Goal: Task Accomplishment & Management: Manage account settings

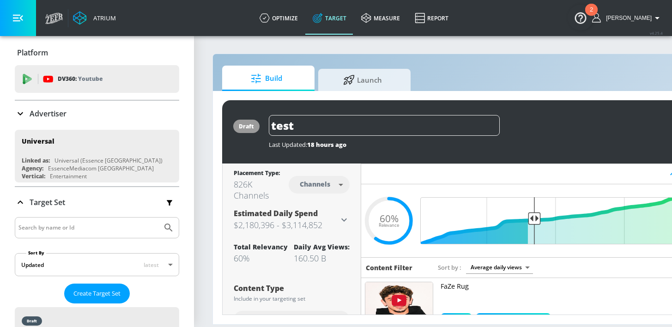
scroll to position [633, 0]
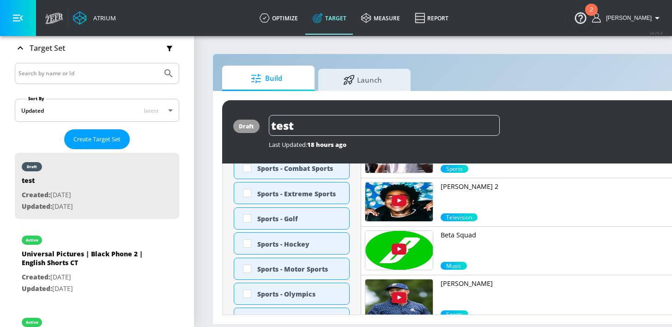
click at [68, 76] on input "Search by name or Id" at bounding box center [88, 73] width 140 height 12
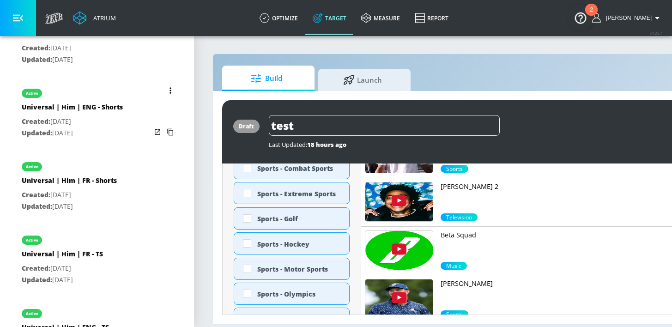
scroll to position [786, 0]
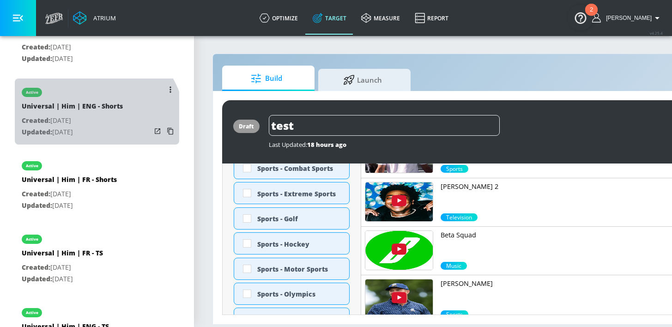
click at [86, 127] on p "Updated: [DATE]" at bounding box center [72, 133] width 101 height 12
type input "Universal | Him | ENG - Shorts"
type input "videos"
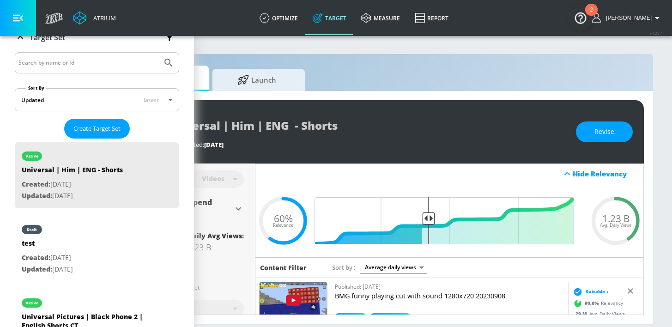
scroll to position [0, 113]
click at [603, 133] on span "Revise" at bounding box center [604, 132] width 20 height 12
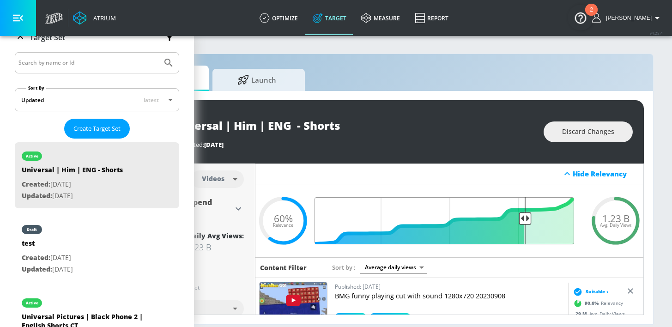
drag, startPoint x: 423, startPoint y: 218, endPoint x: 519, endPoint y: 214, distance: 96.1
type input "0.23"
click at [519, 214] on input "Final Threshold" at bounding box center [449, 220] width 259 height 47
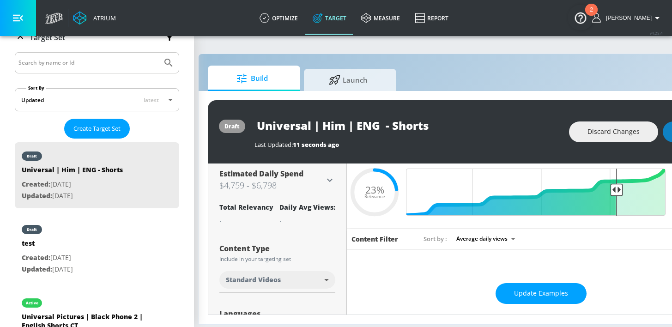
scroll to position [0, 14]
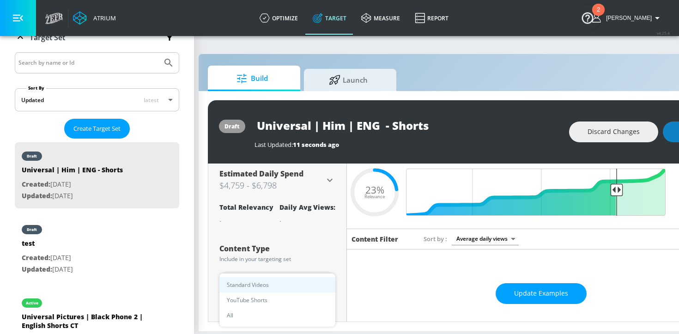
click at [266, 276] on body "Atrium optimize Target measure Report optimize Target measure Report v 4.25.4 […" at bounding box center [325, 167] width 679 height 334
click at [264, 296] on span "YouTube Shorts" at bounding box center [247, 300] width 41 height 10
type input "shorts"
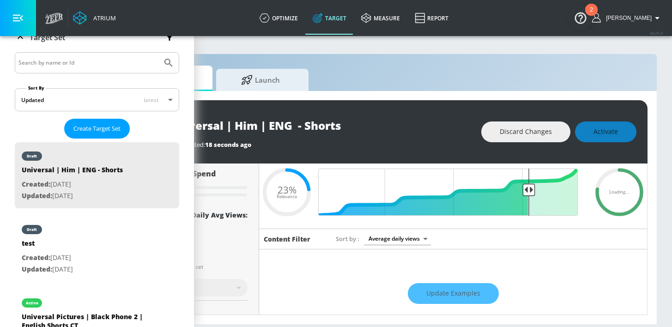
scroll to position [0, 113]
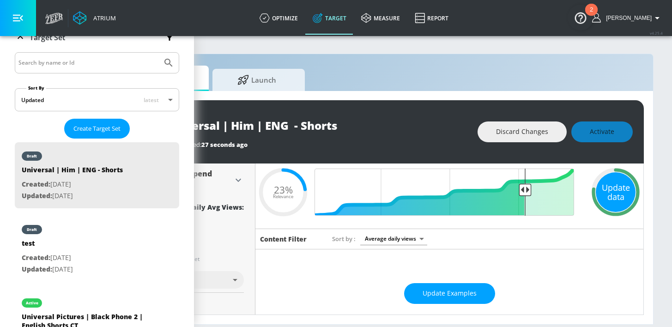
click at [600, 188] on div "Update data" at bounding box center [616, 192] width 40 height 40
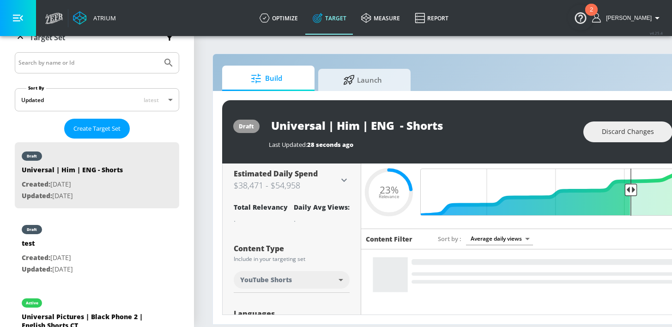
scroll to position [0, 0]
drag, startPoint x: 460, startPoint y: 120, endPoint x: 266, endPoint y: 132, distance: 194.3
click at [266, 132] on div "draft Universal | Him | ENG - Shorts Last Updated: 28 seconds ago Discard Chang…" at bounding box center [485, 131] width 527 height 63
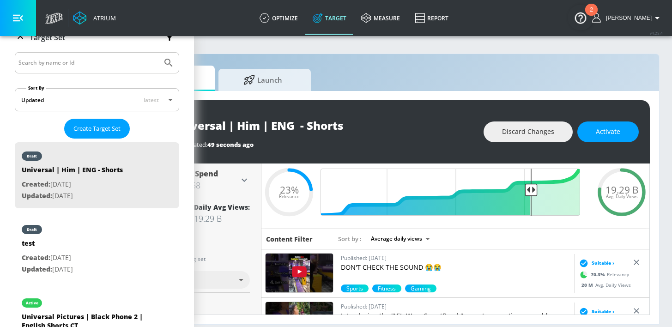
scroll to position [0, 113]
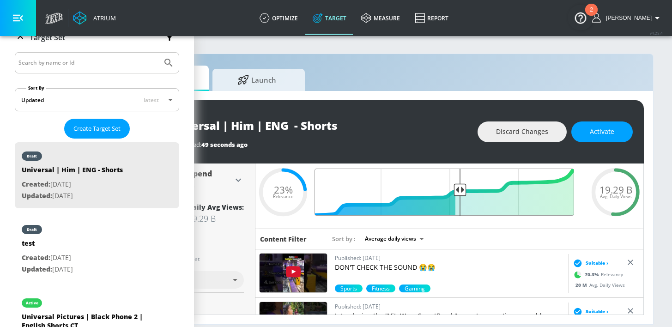
drag, startPoint x: 519, startPoint y: 187, endPoint x: 452, endPoint y: 197, distance: 67.7
type input "0.48"
click at [452, 197] on input "Final Threshold" at bounding box center [449, 192] width 259 height 47
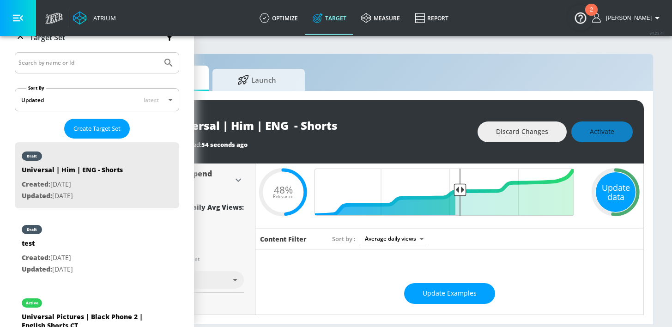
click at [606, 199] on div "Update data" at bounding box center [616, 192] width 40 height 40
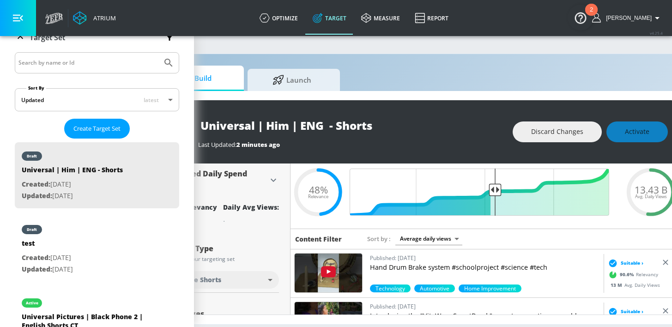
scroll to position [0, 90]
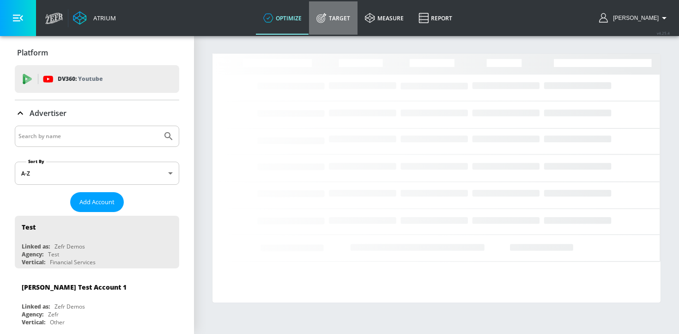
click at [342, 24] on link "Target" at bounding box center [333, 17] width 48 height 33
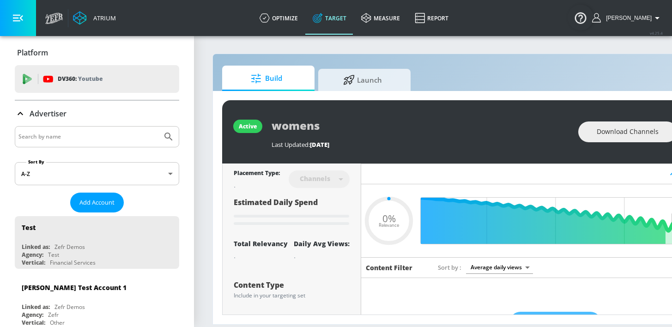
type input "0.05"
click at [103, 133] on input "Search by name" at bounding box center [88, 137] width 140 height 12
type input "universal"
click at [158, 127] on button "Submit Search" at bounding box center [168, 137] width 20 height 20
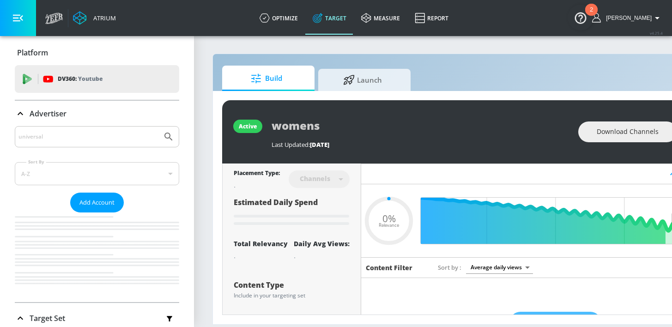
type input "0.05"
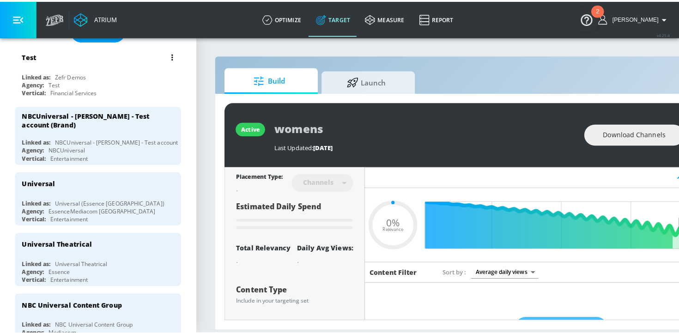
scroll to position [174, 0]
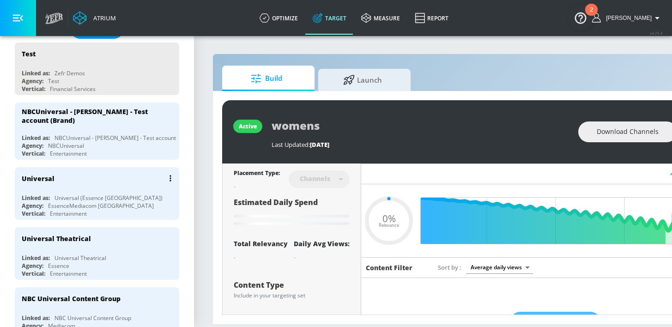
click at [94, 203] on div "EssenceMediacom [GEOGRAPHIC_DATA]" at bounding box center [101, 206] width 106 height 8
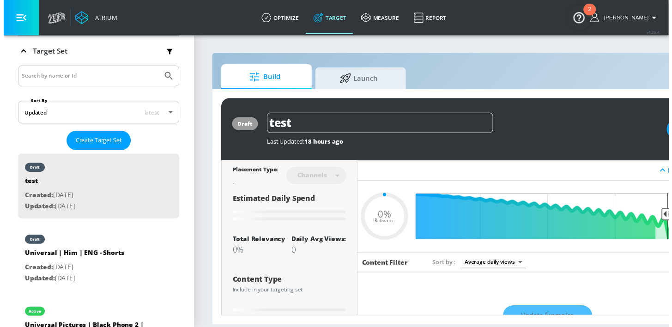
scroll to position [174, 0]
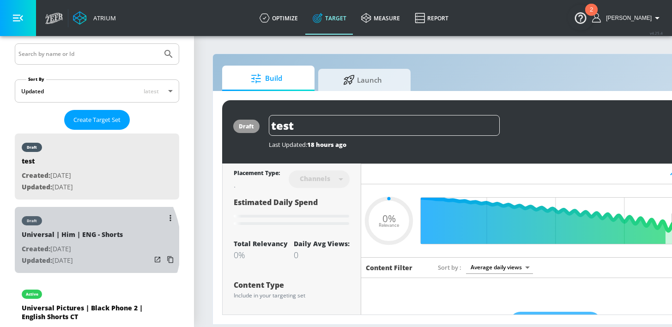
click at [83, 245] on p "Created: Aug. 12, 2025" at bounding box center [72, 249] width 101 height 12
type input "Universal | Him | ENG - Shorts"
type input "videos"
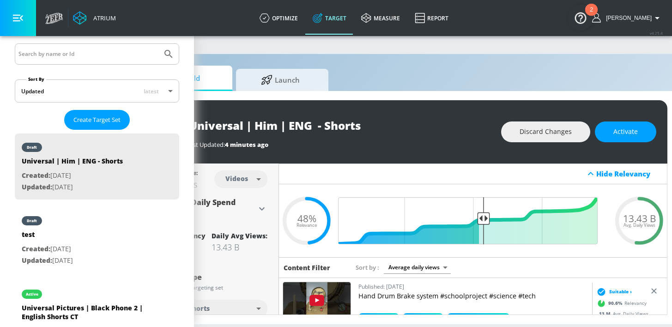
scroll to position [0, 79]
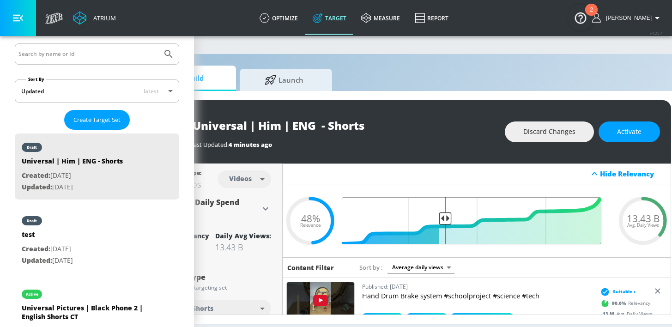
drag, startPoint x: 483, startPoint y: 220, endPoint x: 445, endPoint y: 219, distance: 38.3
type input "0.64"
click at [445, 219] on input "Final Threshold" at bounding box center [476, 220] width 259 height 47
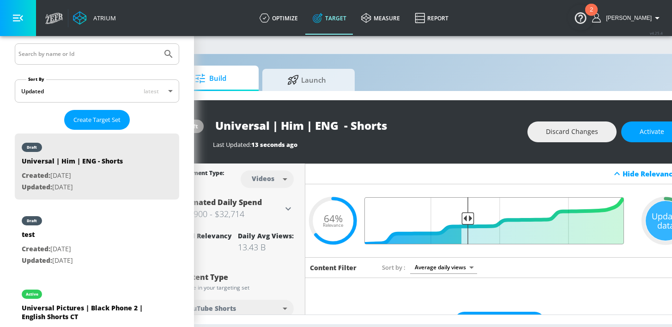
scroll to position [0, 57]
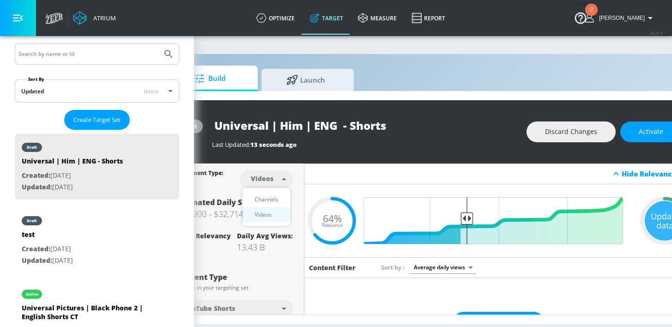
click at [284, 182] on body "Atrium optimize Target measure Report optimize Target measure Report v 4.25.4 […" at bounding box center [279, 163] width 672 height 327
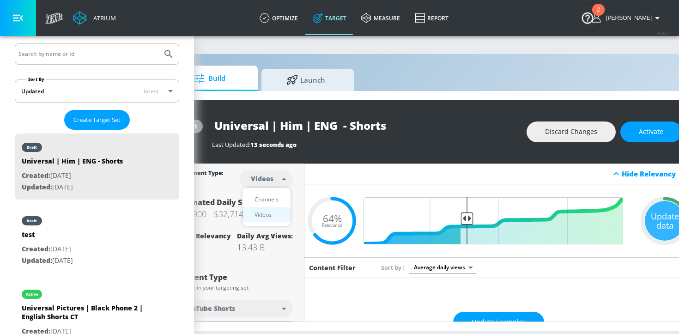
click at [274, 201] on div "Channels" at bounding box center [266, 199] width 33 height 10
type input "channels"
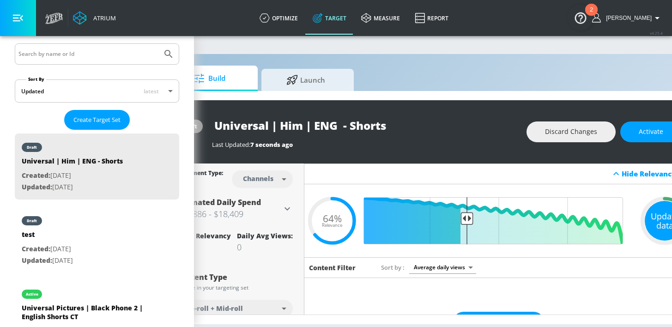
click at [658, 222] on div "Update data" at bounding box center [665, 221] width 40 height 40
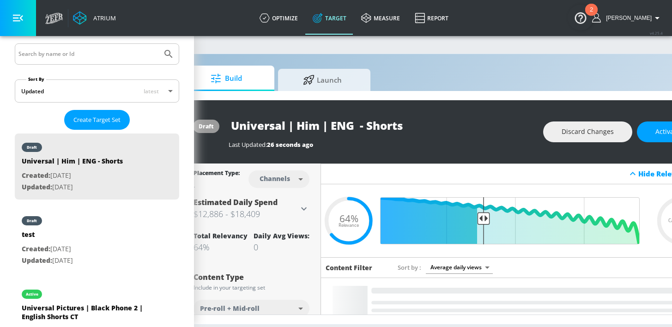
scroll to position [0, 31]
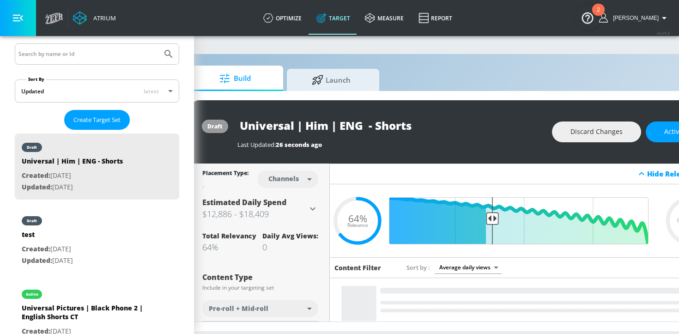
click at [253, 307] on body "Atrium optimize Target measure Report optimize Target measure Report v 4.25.4 […" at bounding box center [308, 167] width 679 height 334
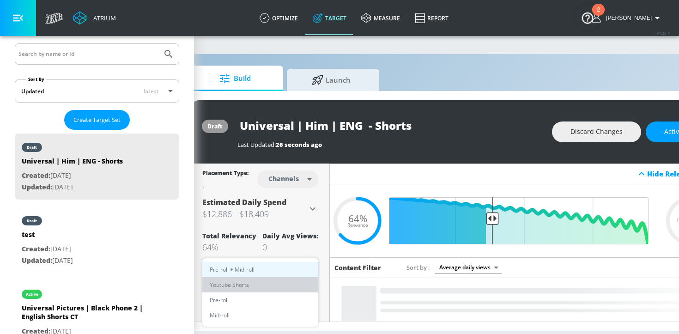
click at [253, 285] on li "Youtube Shorts" at bounding box center [260, 284] width 116 height 15
type input "short_video"
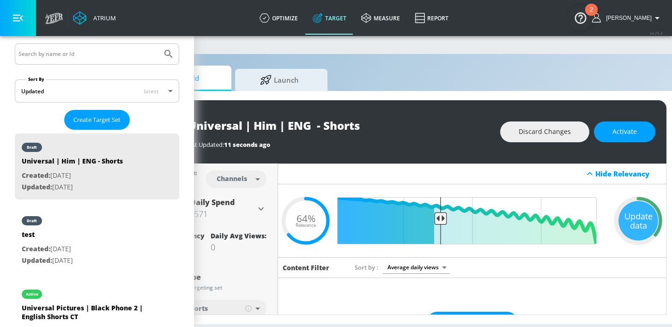
scroll to position [0, 113]
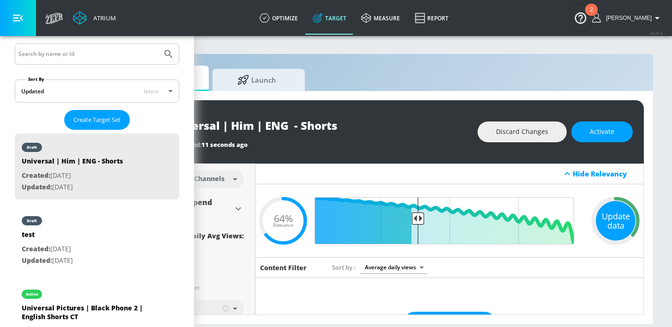
click at [598, 218] on div "Update data" at bounding box center [616, 221] width 40 height 40
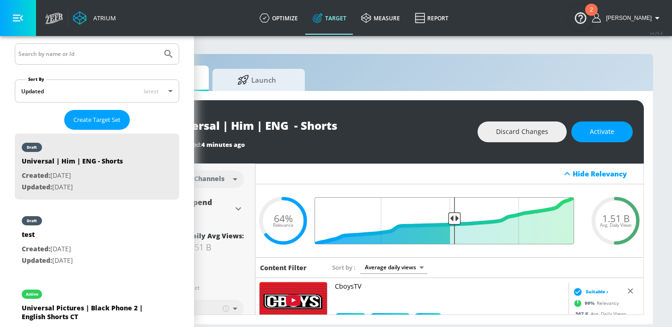
type input "0.5"
drag, startPoint x: 413, startPoint y: 220, endPoint x: 448, endPoint y: 211, distance: 36.2
click at [448, 211] on input "Final Threshold" at bounding box center [449, 220] width 259 height 47
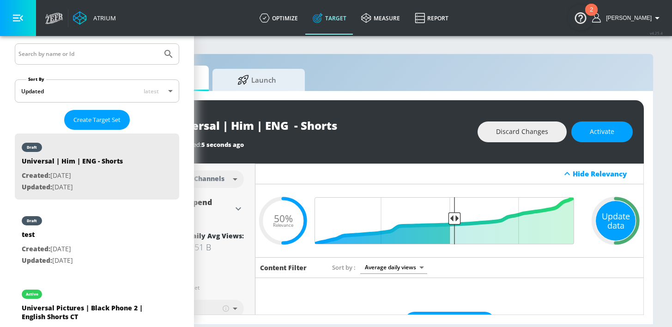
click at [608, 218] on div "Update data" at bounding box center [616, 221] width 40 height 40
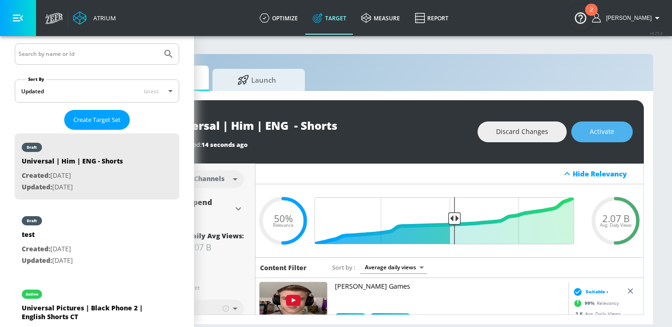
click at [598, 136] on span "Activate" at bounding box center [602, 132] width 24 height 12
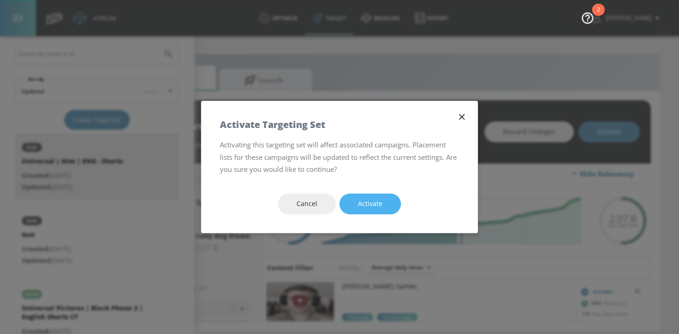
click at [358, 200] on span "Activate" at bounding box center [370, 204] width 24 height 12
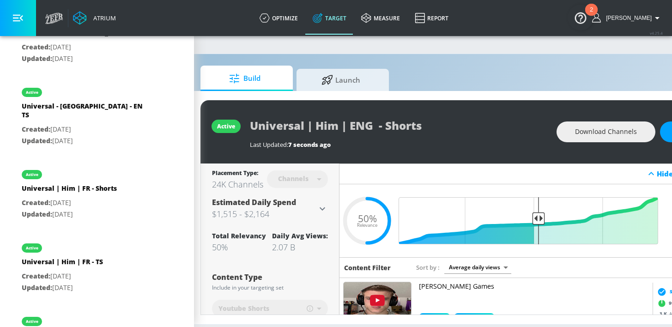
scroll to position [783, 0]
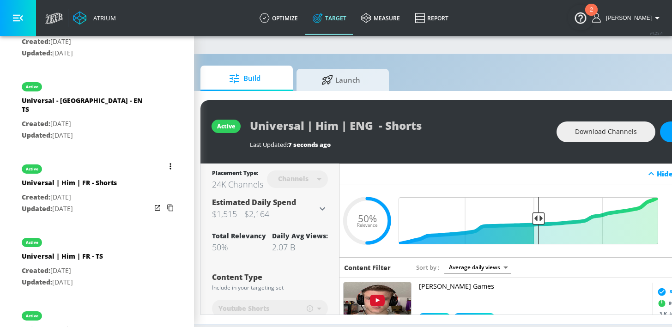
click at [94, 203] on p "Updated: [DATE]" at bounding box center [69, 209] width 95 height 12
type input "Universal | Him | FR - Shorts"
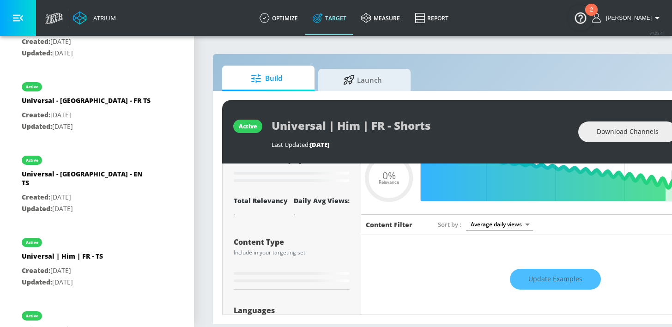
scroll to position [42, 0]
type input "0.6"
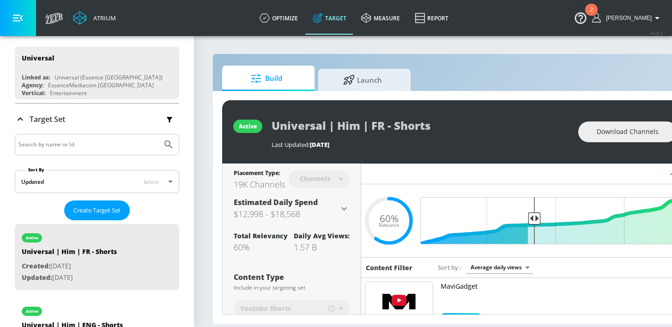
scroll to position [66, 0]
